Goal: Information Seeking & Learning: Learn about a topic

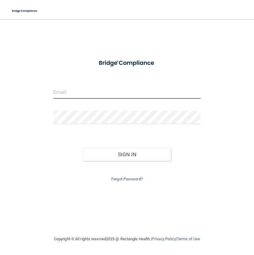
click at [103, 92] on input "email" at bounding box center [126, 92] width 147 height 14
type input "[EMAIL_ADDRESS][DOMAIN_NAME]"
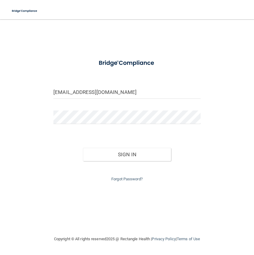
click at [78, 125] on div at bounding box center [127, 120] width 156 height 18
click at [83, 148] on button "Sign In" at bounding box center [127, 154] width 88 height 13
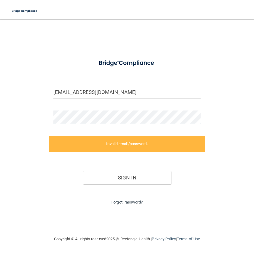
click at [124, 203] on link "Forgot Password?" at bounding box center [126, 202] width 31 height 5
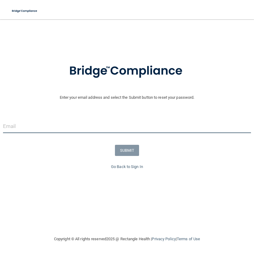
click at [45, 131] on input "email" at bounding box center [127, 127] width 248 height 14
type input "[EMAIL_ADDRESS][DOMAIN_NAME]"
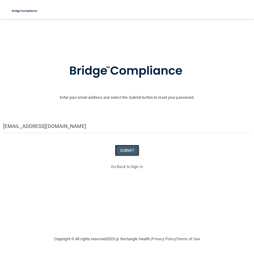
click at [133, 154] on button "SUBMIT" at bounding box center [127, 150] width 24 height 11
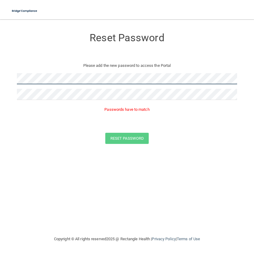
click at [0, 78] on main "Reset Password Please add the new password to access the Portal Passwords have …" at bounding box center [127, 137] width 254 height 236
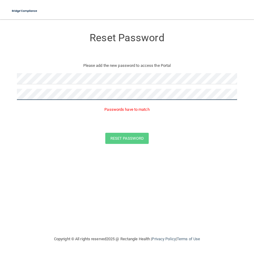
click at [0, 95] on html "Toggle navigation Manage My Enterprise Manage My Location Reset Password Please…" at bounding box center [127, 127] width 254 height 255
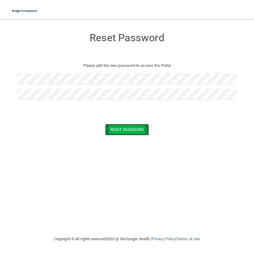
click at [129, 132] on button "Reset Password" at bounding box center [126, 129] width 43 height 11
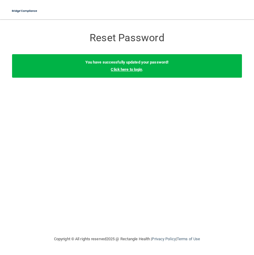
click at [124, 71] on link "Click here to login" at bounding box center [126, 69] width 31 height 5
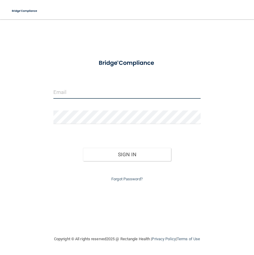
click at [81, 98] on input "email" at bounding box center [126, 92] width 147 height 14
type input "[EMAIL_ADDRESS][DOMAIN_NAME]"
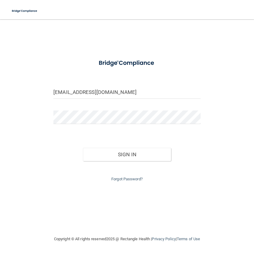
click at [112, 84] on form "jazz605@yahoo.com Invalid email/password. You don't have permission to access t…" at bounding box center [126, 119] width 147 height 128
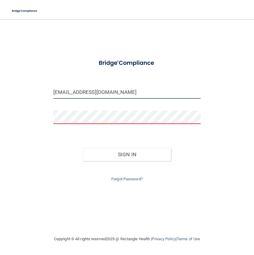
click at [110, 94] on input "[EMAIL_ADDRESS][DOMAIN_NAME]" at bounding box center [126, 92] width 147 height 14
drag, startPoint x: 110, startPoint y: 94, endPoint x: 47, endPoint y: 94, distance: 63.3
click at [47, 94] on div "jazz605@yahoo.com Invalid email/password. You don't have permission to access t…" at bounding box center [127, 127] width 230 height 204
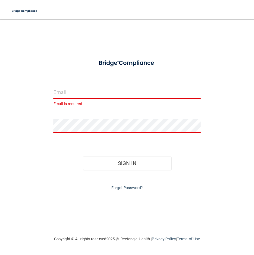
click at [59, 94] on input "email" at bounding box center [126, 92] width 147 height 14
type input "[EMAIL_ADDRESS][DOMAIN_NAME]"
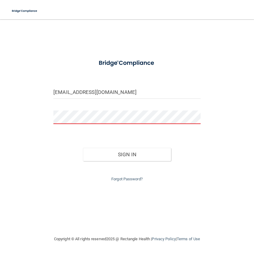
click at [68, 125] on div at bounding box center [127, 120] width 156 height 18
click at [83, 148] on button "Sign In" at bounding box center [127, 154] width 88 height 13
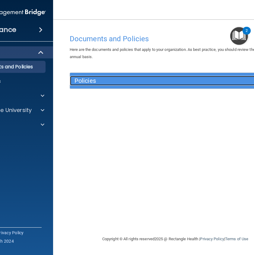
click at [95, 86] on div "Policies" at bounding box center [149, 81] width 158 height 10
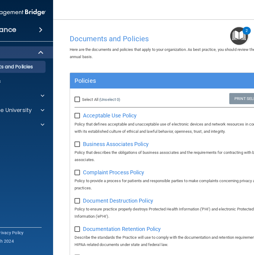
click at [78, 101] on input "Select All (Unselect 0) Unselect All" at bounding box center [77, 99] width 7 height 5
checkbox input "true"
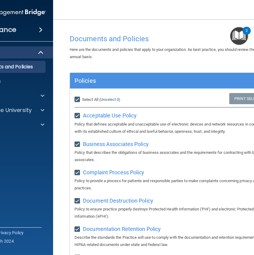
checkbox input "true"
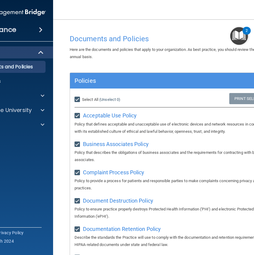
checkbox input "true"
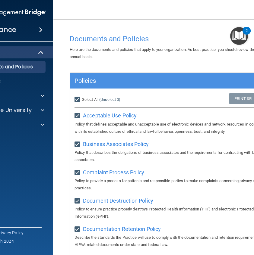
checkbox input "true"
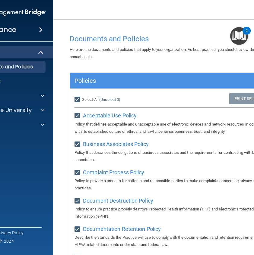
checkbox input "true"
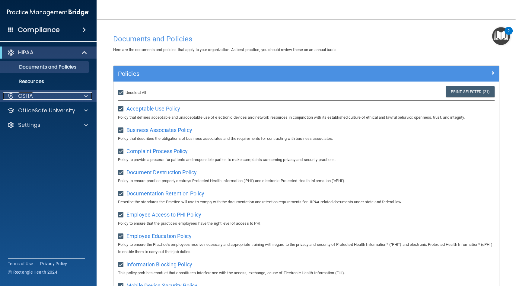
click at [58, 96] on div "OSHA" at bounding box center [40, 95] width 75 height 7
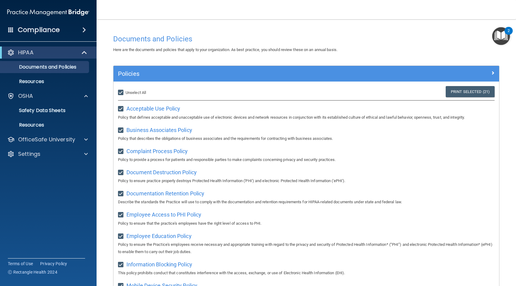
click at [82, 28] on span at bounding box center [84, 29] width 4 height 7
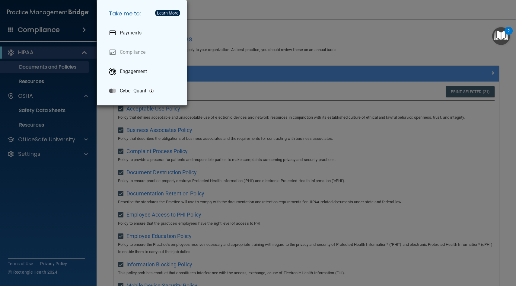
click at [67, 57] on div "Take me to: Payments Compliance Engagement Cyber Quant" at bounding box center [258, 143] width 516 height 286
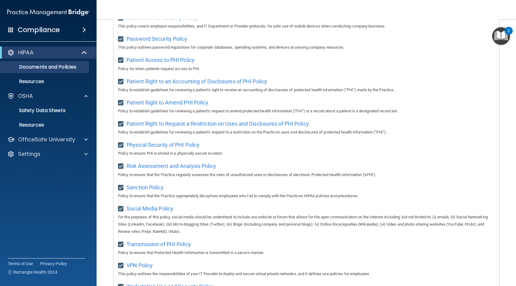
scroll to position [323, 0]
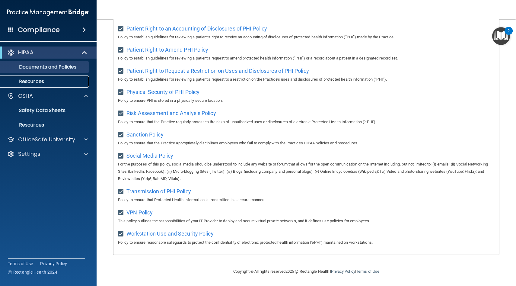
click at [51, 81] on p "Resources" at bounding box center [45, 81] width 82 height 6
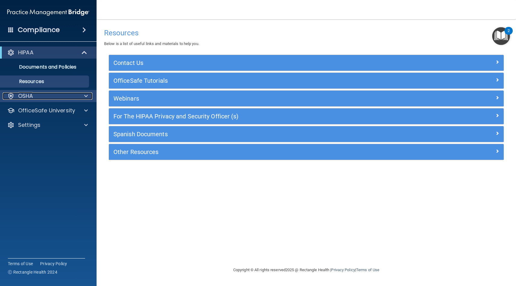
click at [50, 98] on div "OSHA" at bounding box center [40, 95] width 75 height 7
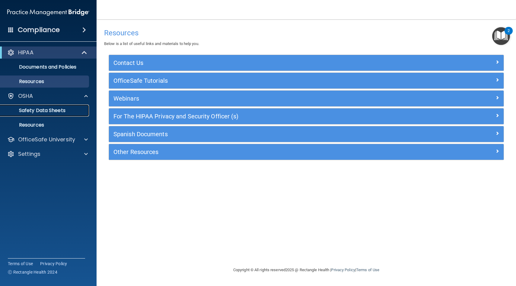
click at [56, 106] on link "Safety Data Sheets" at bounding box center [41, 110] width 95 height 12
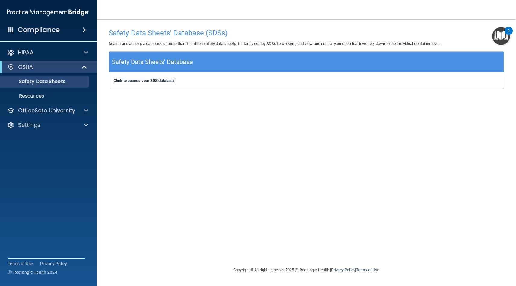
click at [166, 79] on b "Click to access your SDS database" at bounding box center [143, 80] width 61 height 5
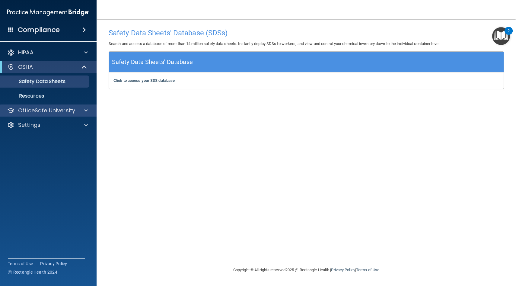
click at [39, 115] on div "OfficeSafe University" at bounding box center [48, 110] width 97 height 12
click at [89, 109] on div at bounding box center [85, 110] width 15 height 7
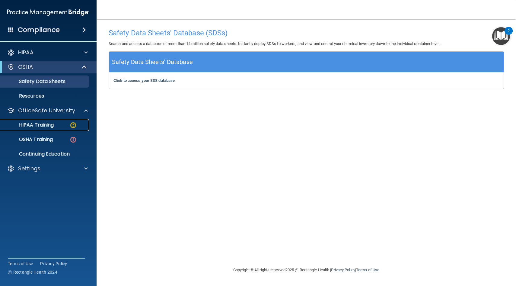
click at [52, 122] on p "HIPAA Training" at bounding box center [29, 125] width 50 height 6
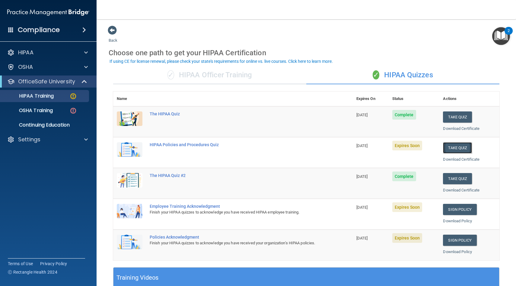
click at [254, 145] on button "Take Quiz" at bounding box center [457, 147] width 29 height 11
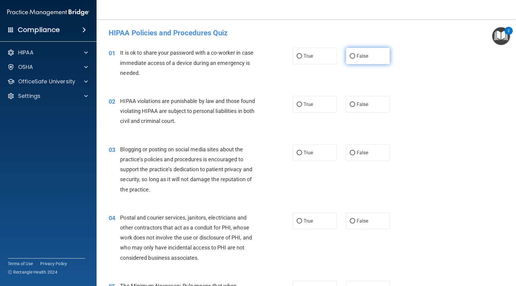
click at [254, 56] on input "False" at bounding box center [352, 56] width 5 height 5
radio input "true"
click at [254, 105] on input "True" at bounding box center [298, 104] width 5 height 5
radio input "true"
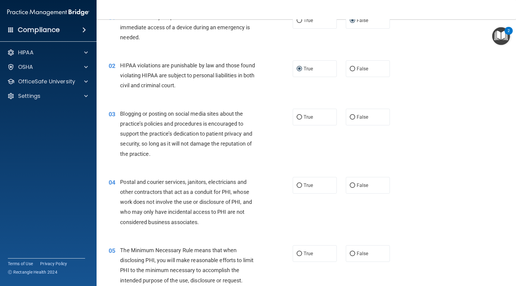
scroll to position [36, 0]
click at [254, 119] on input "False" at bounding box center [352, 117] width 5 height 5
radio input "true"
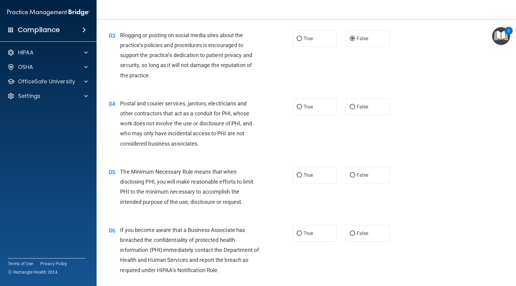
scroll to position [112, 0]
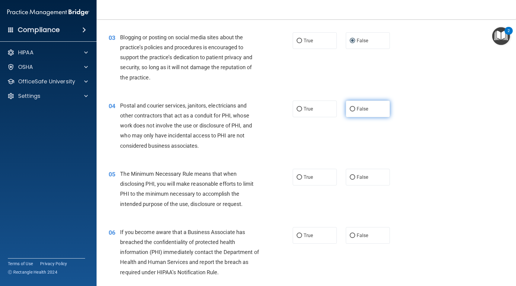
click at [254, 114] on label "False" at bounding box center [368, 108] width 44 height 17
click at [254, 111] on input "False" at bounding box center [352, 109] width 5 height 5
radio input "true"
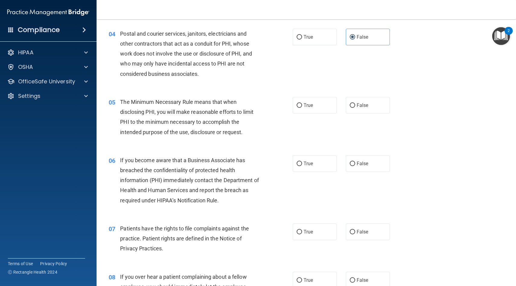
scroll to position [185, 0]
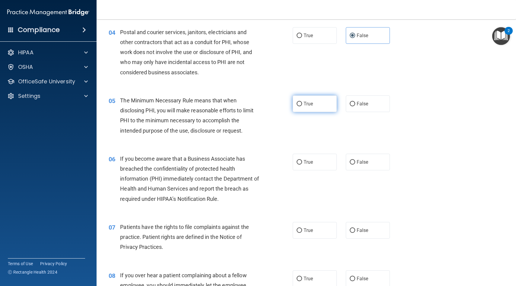
click at [254, 103] on input "True" at bounding box center [298, 104] width 5 height 5
radio input "true"
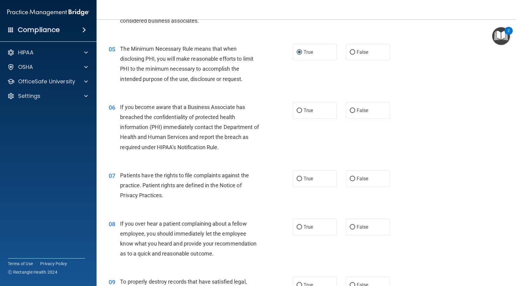
scroll to position [236, 0]
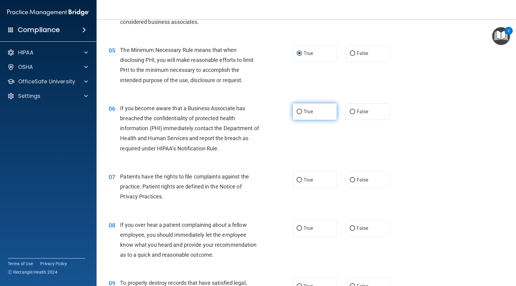
click at [254, 109] on label "True" at bounding box center [315, 111] width 44 height 17
click at [254, 112] on input "True" at bounding box center [298, 111] width 5 height 5
radio input "true"
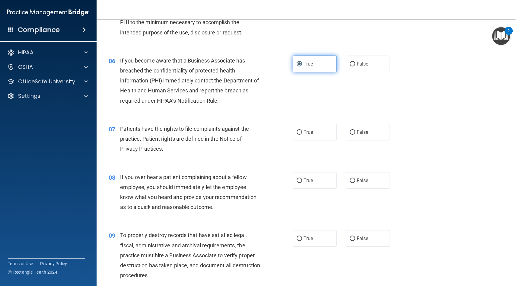
scroll to position [288, 0]
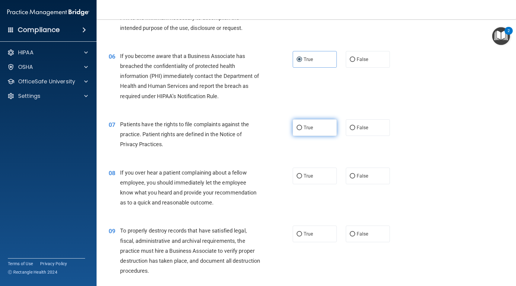
click at [254, 128] on input "True" at bounding box center [298, 127] width 5 height 5
radio input "true"
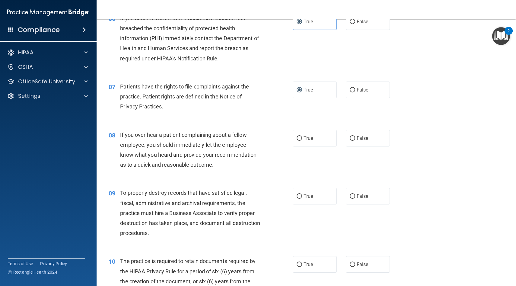
scroll to position [326, 0]
click at [254, 137] on input "False" at bounding box center [352, 138] width 5 height 5
radio input "true"
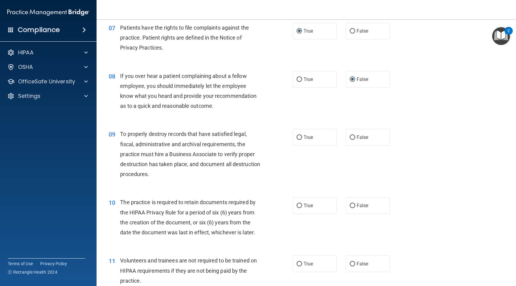
scroll to position [384, 0]
click at [254, 138] on input "True" at bounding box center [298, 137] width 5 height 5
radio input "true"
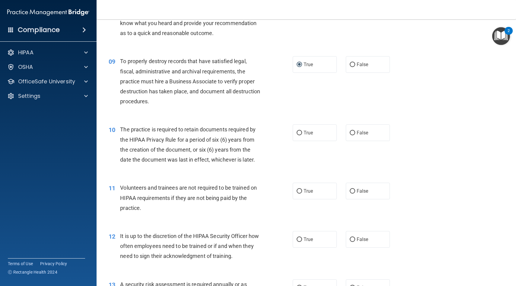
scroll to position [456, 0]
click at [254, 134] on input "True" at bounding box center [298, 134] width 5 height 5
radio input "true"
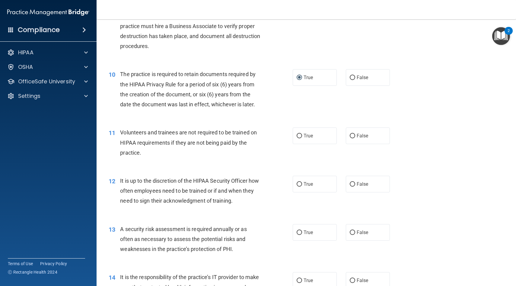
scroll to position [510, 0]
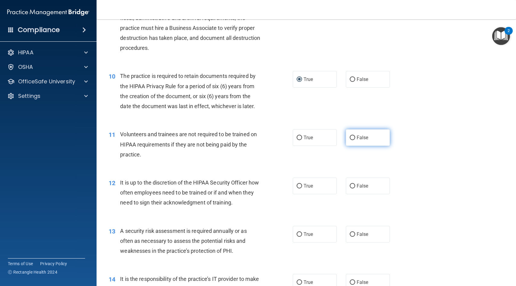
click at [254, 138] on input "False" at bounding box center [352, 137] width 5 height 5
radio input "true"
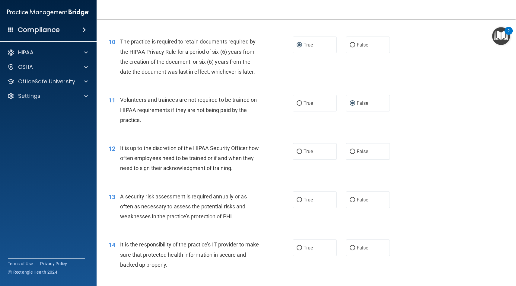
scroll to position [544, 0]
click at [254, 155] on div "12 It is up to the discretion of the HIPAA Security Officer how often employees…" at bounding box center [201, 160] width 202 height 33
click at [254, 151] on input "True" at bounding box center [298, 152] width 5 height 5
radio input "true"
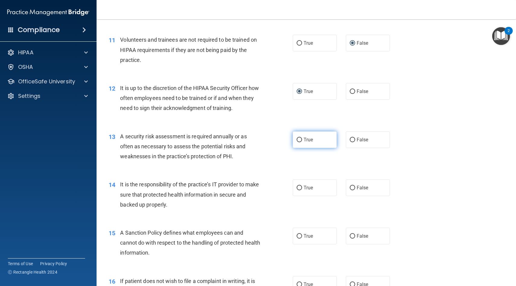
scroll to position [610, 0]
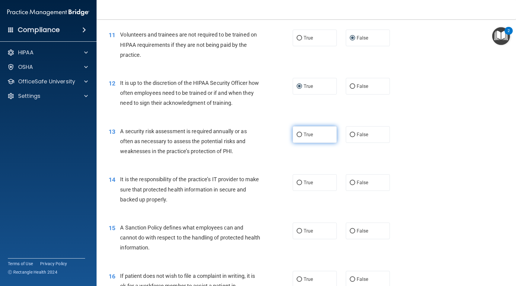
click at [254, 137] on label "True" at bounding box center [315, 134] width 44 height 17
click at [254, 137] on input "True" at bounding box center [298, 134] width 5 height 5
radio input "true"
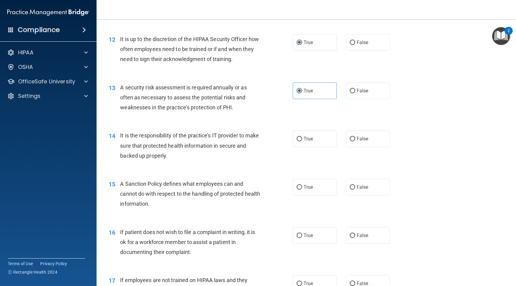
scroll to position [655, 0]
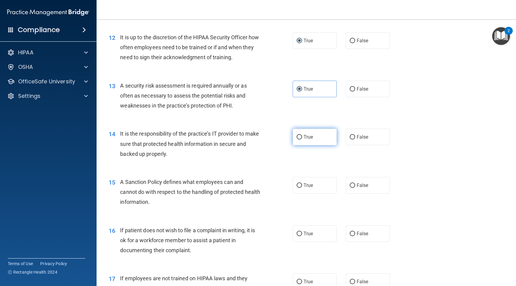
click at [254, 135] on input "True" at bounding box center [298, 137] width 5 height 5
radio input "true"
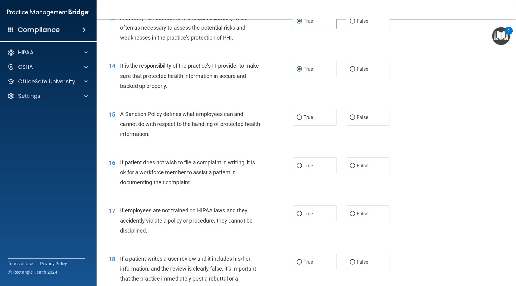
scroll to position [724, 0]
click at [254, 118] on input "True" at bounding box center [298, 117] width 5 height 5
radio input "true"
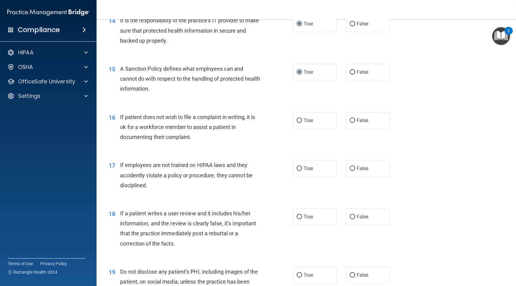
scroll to position [765, 0]
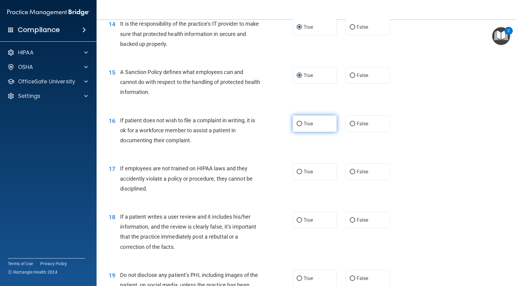
click at [254, 125] on input "True" at bounding box center [298, 124] width 5 height 5
radio input "true"
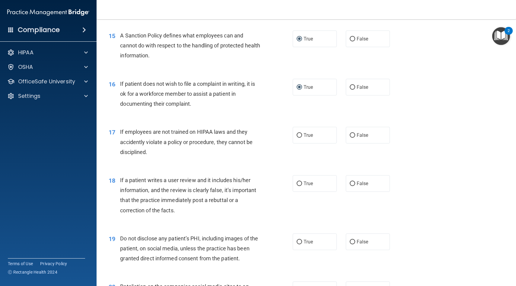
scroll to position [805, 0]
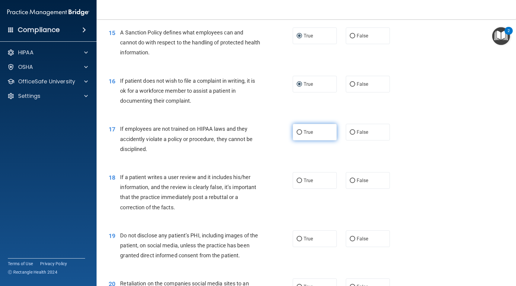
click at [254, 135] on input "True" at bounding box center [298, 132] width 5 height 5
radio input "true"
click at [254, 132] on input "False" at bounding box center [352, 132] width 5 height 5
radio input "true"
radio input "false"
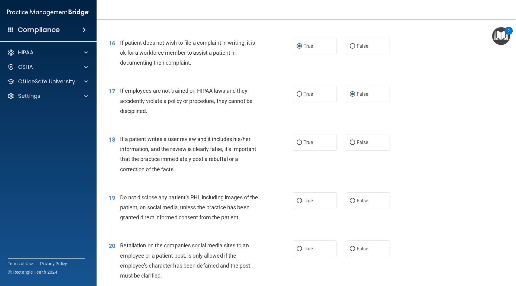
scroll to position [842, 0]
click at [254, 142] on input "True" at bounding box center [298, 143] width 5 height 5
radio input "true"
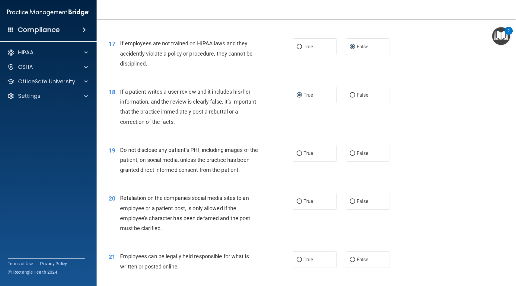
scroll to position [889, 0]
click at [254, 153] on span "True" at bounding box center [307, 154] width 9 height 6
click at [254, 153] on input "True" at bounding box center [298, 154] width 5 height 5
radio input "true"
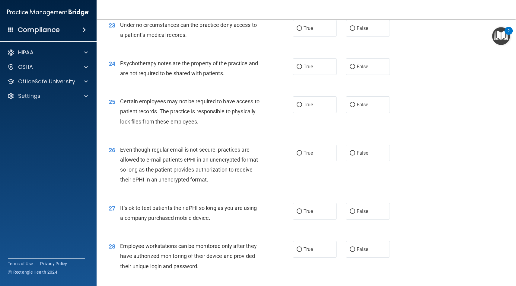
scroll to position [1349, 0]
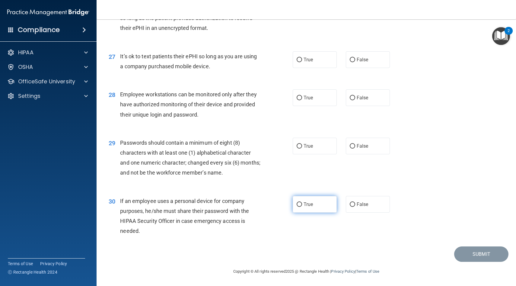
click at [254, 204] on input "True" at bounding box center [298, 204] width 5 height 5
radio input "true"
click at [254, 151] on div "29 Passwords should contain a minimum of eight (8) characters with at least one…" at bounding box center [201, 159] width 202 height 43
click at [254, 144] on span "True" at bounding box center [307, 146] width 9 height 6
click at [254, 144] on input "True" at bounding box center [298, 146] width 5 height 5
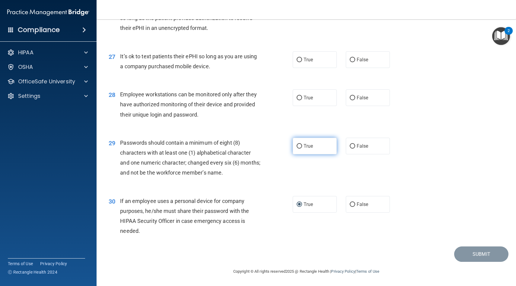
radio input "true"
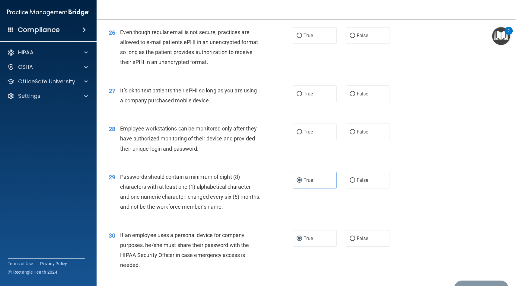
scroll to position [1311, 0]
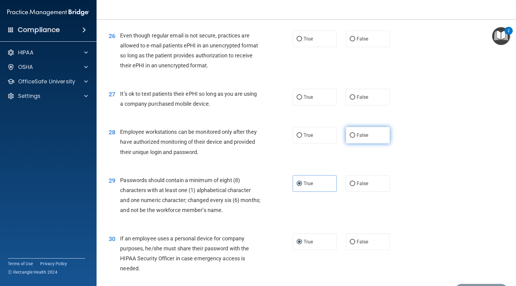
click at [254, 133] on label "False" at bounding box center [368, 135] width 44 height 17
click at [254, 133] on input "False" at bounding box center [352, 135] width 5 height 5
radio input "true"
click at [254, 100] on label "False" at bounding box center [368, 97] width 44 height 17
click at [254, 100] on input "False" at bounding box center [352, 97] width 5 height 5
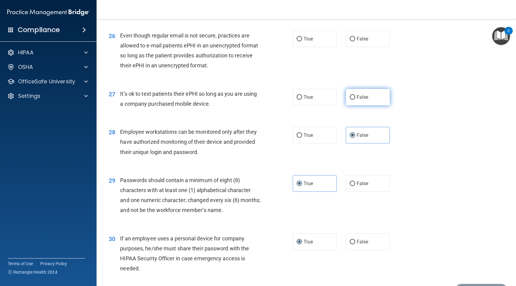
radio input "true"
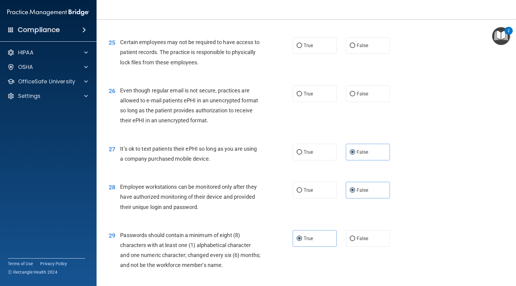
scroll to position [1252, 0]
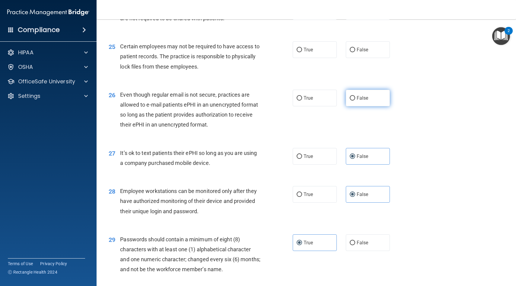
click at [254, 102] on label "False" at bounding box center [368, 98] width 44 height 17
click at [254, 100] on input "False" at bounding box center [352, 98] width 5 height 5
radio input "true"
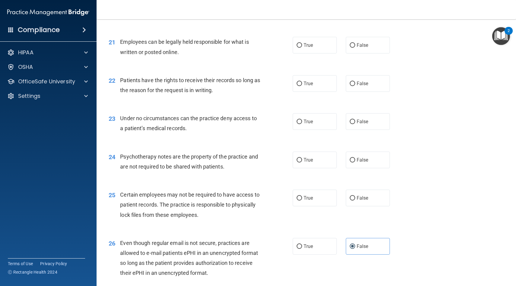
scroll to position [1104, 0]
click at [254, 198] on label "True" at bounding box center [315, 197] width 44 height 17
click at [254, 198] on input "True" at bounding box center [298, 198] width 5 height 5
radio input "true"
click at [254, 159] on input "False" at bounding box center [352, 160] width 5 height 5
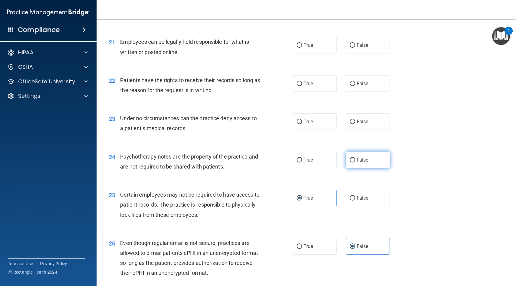
radio input "true"
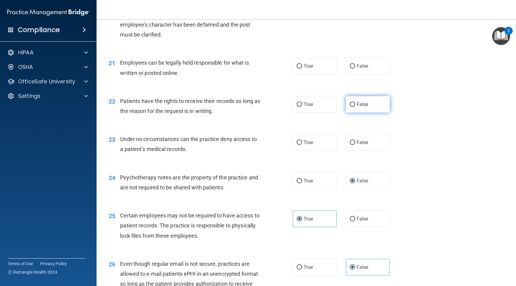
scroll to position [1082, 0]
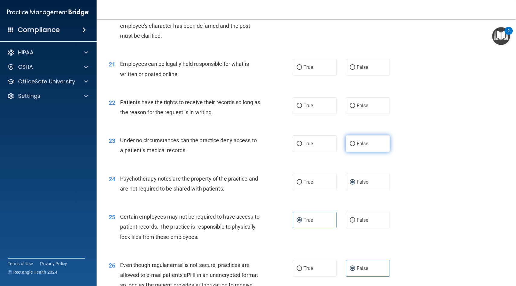
click at [254, 143] on input "False" at bounding box center [352, 143] width 5 height 5
radio input "true"
click at [254, 106] on input "False" at bounding box center [352, 105] width 5 height 5
radio input "true"
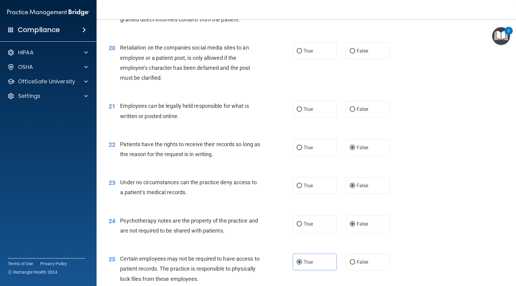
scroll to position [1042, 0]
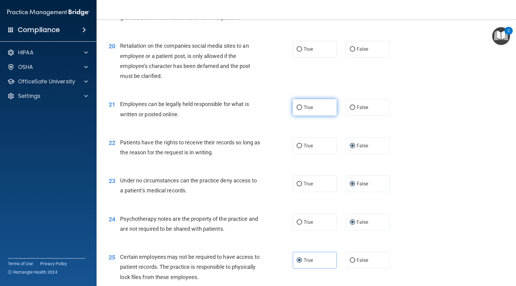
click at [254, 112] on label "True" at bounding box center [315, 107] width 44 height 17
click at [254, 110] on input "True" at bounding box center [298, 107] width 5 height 5
radio input "true"
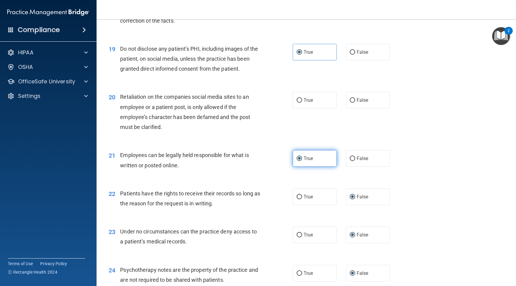
scroll to position [992, 0]
click at [254, 100] on input "False" at bounding box center [352, 99] width 5 height 5
radio input "true"
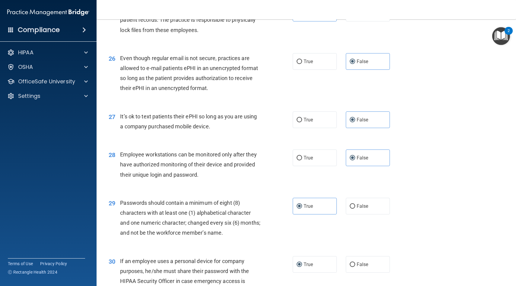
scroll to position [1349, 0]
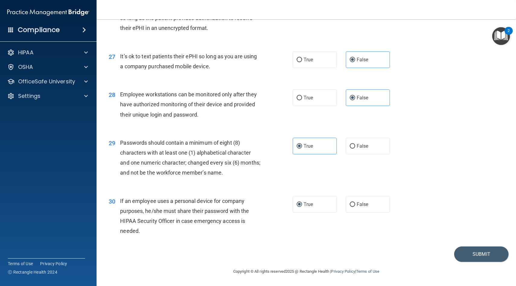
click at [254, 206] on div "30 If an employee uses a personal device for company purposes, he/she must shar…" at bounding box center [306, 217] width 404 height 58
click at [254, 255] on button "Submit" at bounding box center [481, 253] width 54 height 15
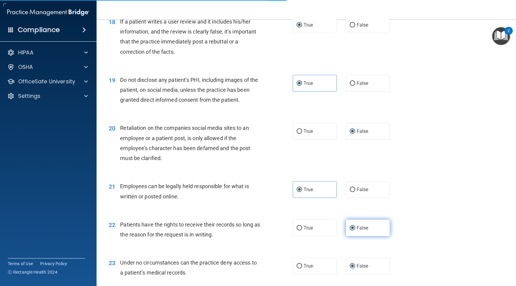
scroll to position [960, 0]
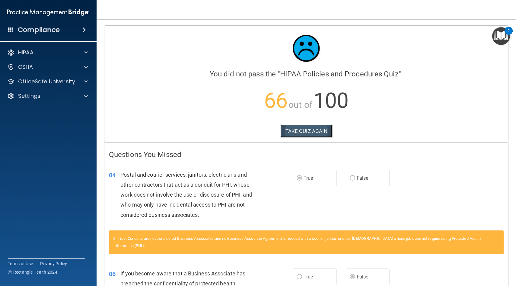
click at [254, 124] on button "TAKE QUIZ AGAIN" at bounding box center [306, 130] width 52 height 13
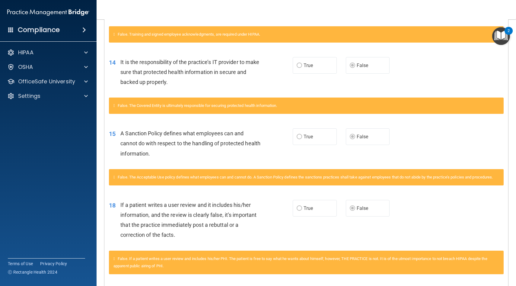
scroll to position [470, 0]
